Goal: Communication & Community: Answer question/provide support

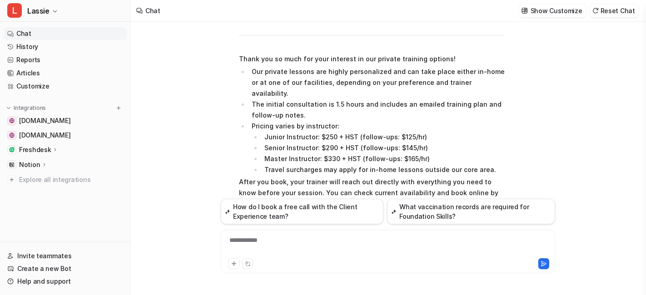
scroll to position [438, 0]
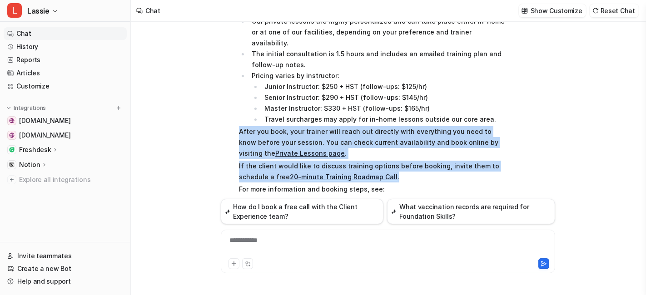
drag, startPoint x: 239, startPoint y: 87, endPoint x: 411, endPoint y: 133, distance: 178.2
click at [411, 133] on span "Here's a draft you can use to reply to a client asking about private training d…" at bounding box center [372, 80] width 266 height 275
copy span "After you book, your trainer will reach out directly with everything you need t…"
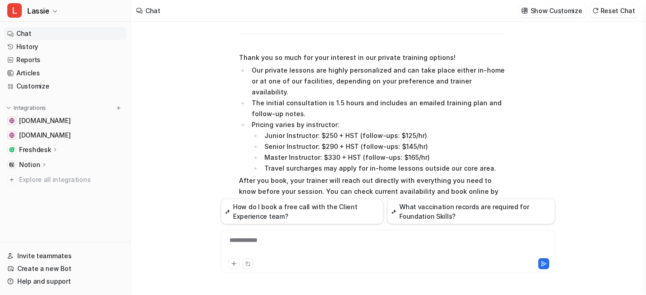
scroll to position [287, 0]
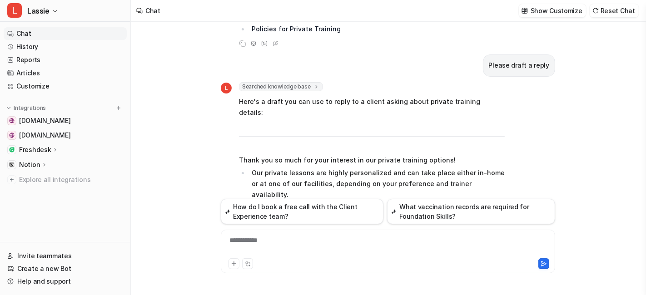
click at [27, 33] on link "Chat" at bounding box center [65, 33] width 123 height 13
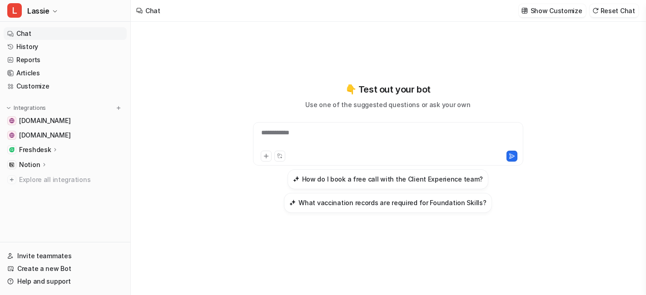
click at [300, 129] on div "**********" at bounding box center [388, 138] width 266 height 21
paste div
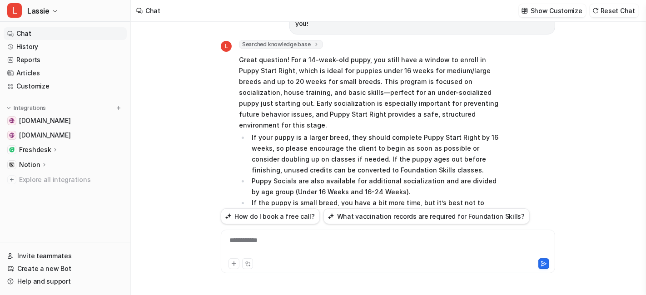
scroll to position [8, 0]
